Goal: Task Accomplishment & Management: Manage account settings

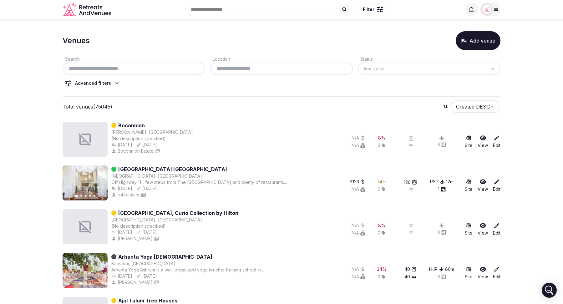
click at [137, 70] on input "text" at bounding box center [134, 69] width 138 height 8
paste input "**********"
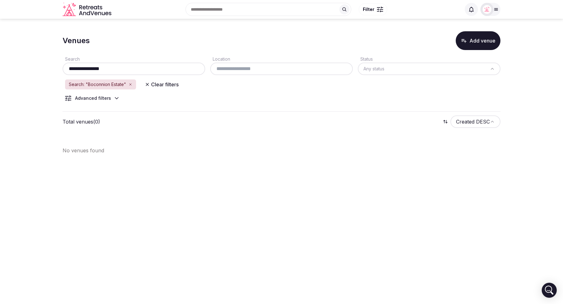
type input "**********"
click at [129, 85] on icon "button" at bounding box center [130, 85] width 4 height 4
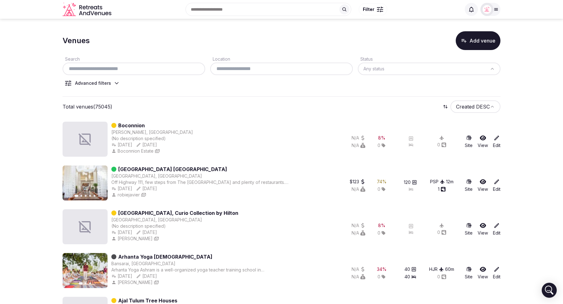
click at [132, 124] on link "Boconnion" at bounding box center [131, 126] width 27 height 8
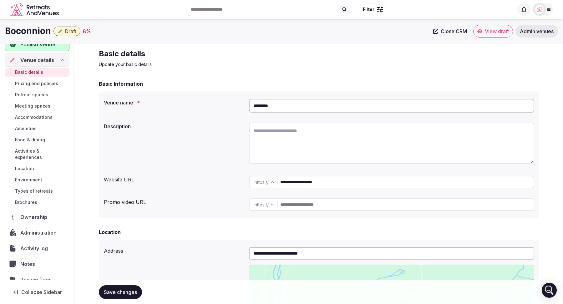
click at [491, 31] on span "View draft" at bounding box center [496, 31] width 24 height 6
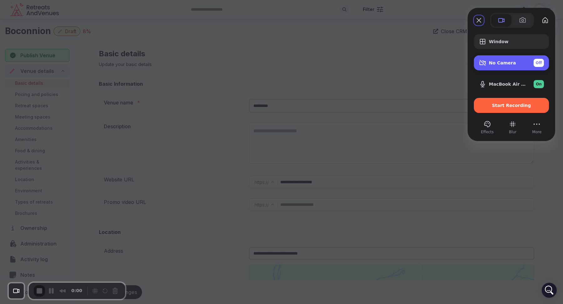
click at [538, 60] on span "Off" at bounding box center [538, 63] width 6 height 6
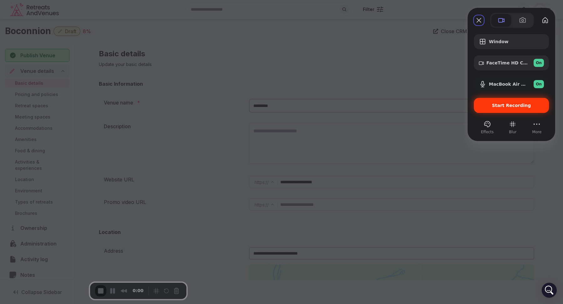
click at [503, 105] on span "Start Recording" at bounding box center [511, 105] width 39 height 5
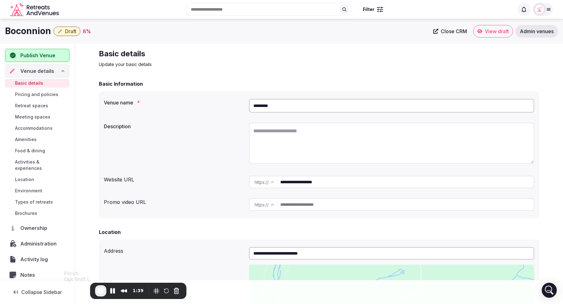
click at [97, 292] on span "End Recording" at bounding box center [101, 291] width 8 height 8
click at [37, 52] on span "Publish Venue" at bounding box center [37, 56] width 35 height 8
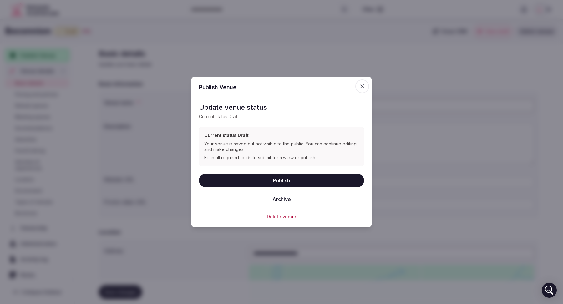
click at [284, 180] on button "Publish" at bounding box center [281, 180] width 165 height 14
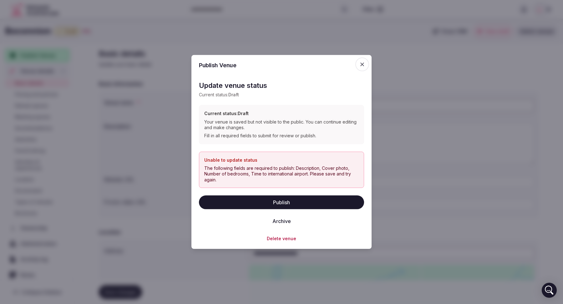
click at [362, 64] on icon "button" at bounding box center [362, 65] width 4 height 4
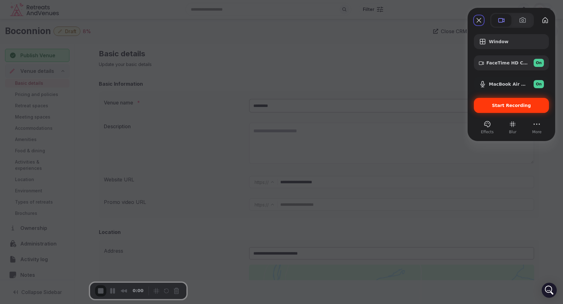
click at [505, 103] on span "Start Recording" at bounding box center [511, 105] width 39 height 5
click at [504, 106] on span "Start Recording" at bounding box center [511, 105] width 39 height 5
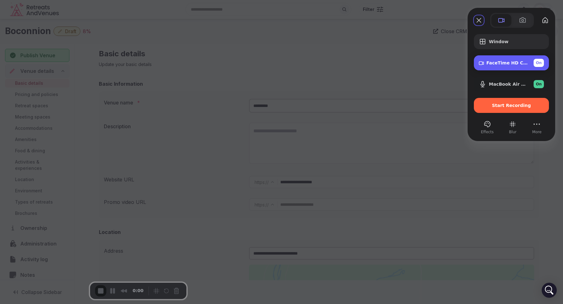
click at [539, 62] on span "On" at bounding box center [538, 63] width 6 height 6
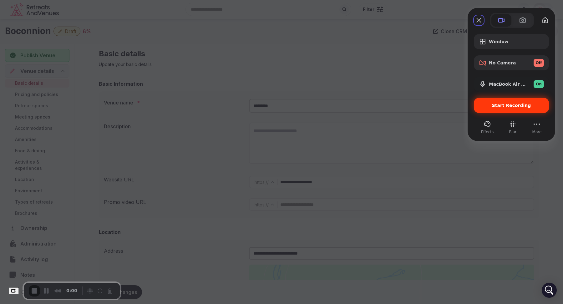
click at [519, 105] on span "Start Recording" at bounding box center [511, 105] width 39 height 5
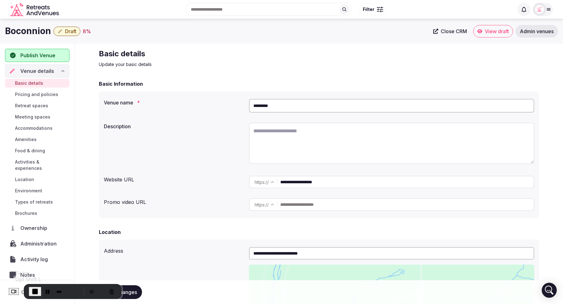
click at [39, 291] on span "End Recording" at bounding box center [35, 292] width 8 height 8
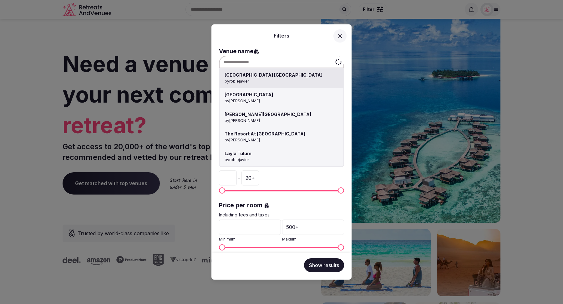
click at [269, 61] on div "Hilton Garden Inn Palm Springs by robiejavier Aloft Atlanta Downtown by Thiago …" at bounding box center [281, 62] width 125 height 13
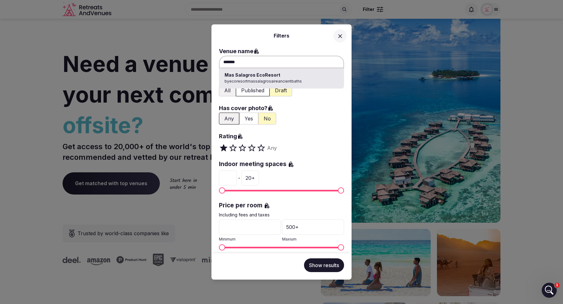
type input "**********"
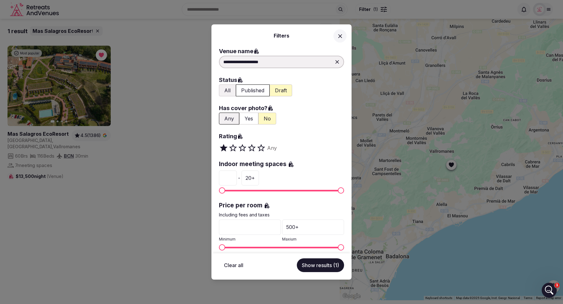
click at [339, 35] on icon at bounding box center [340, 36] width 4 height 4
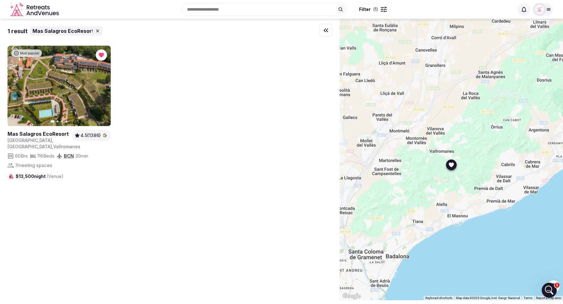
click at [34, 134] on link at bounding box center [39, 133] width 62 height 7
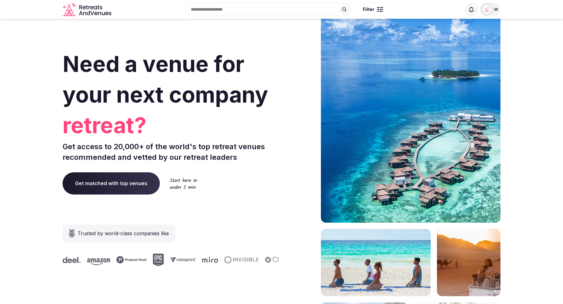
click at [495, 10] on icon at bounding box center [495, 9] width 3 height 2
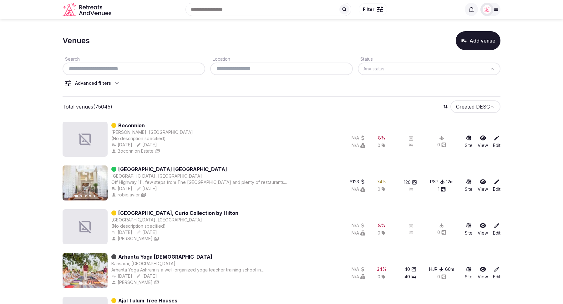
click at [478, 41] on button "Add venue" at bounding box center [477, 40] width 45 height 19
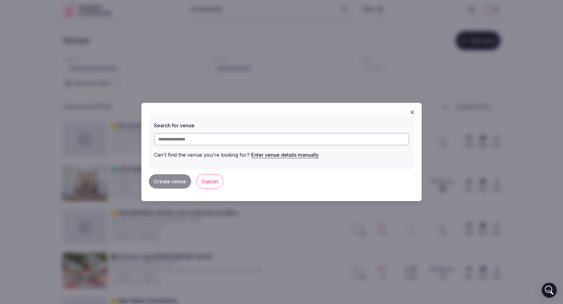
click at [304, 142] on input "text" at bounding box center [281, 139] width 255 height 13
click at [410, 113] on icon "button" at bounding box center [412, 112] width 6 height 6
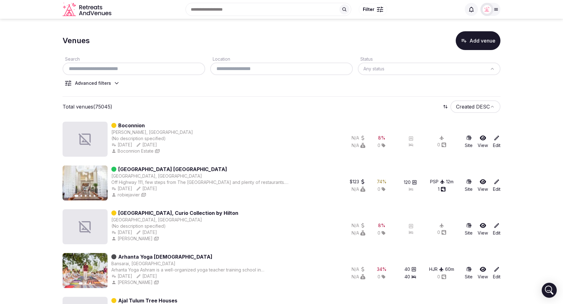
click at [474, 43] on button "Add venue" at bounding box center [477, 40] width 45 height 19
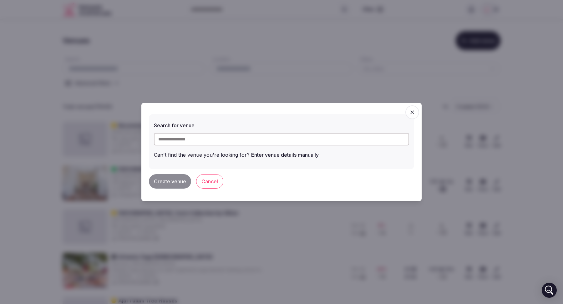
click at [413, 111] on icon "button" at bounding box center [412, 112] width 6 height 6
